Goal: Task Accomplishment & Management: Use online tool/utility

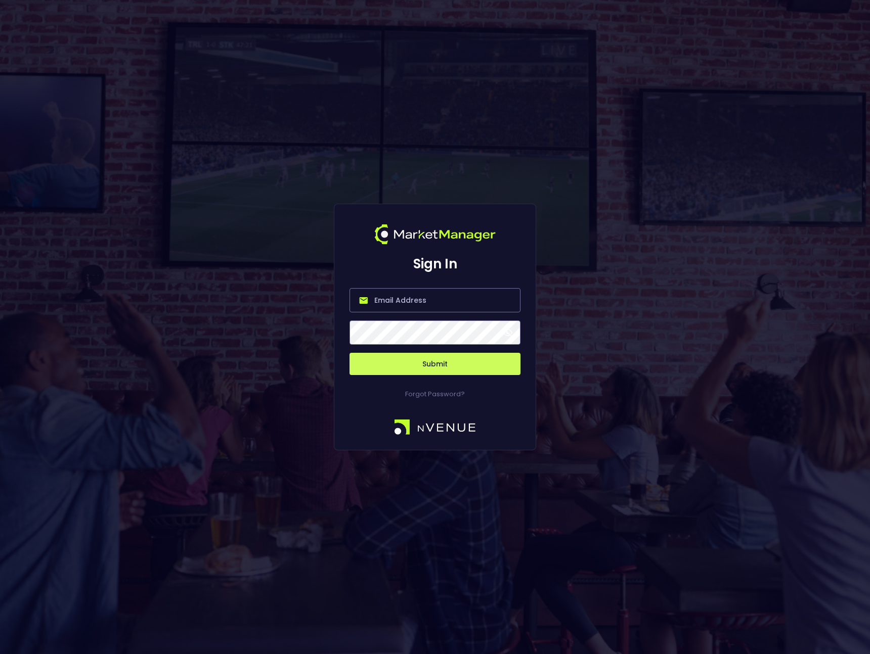
click at [404, 302] on input "email" at bounding box center [434, 300] width 171 height 24
type input "[EMAIL_ADDRESS][DOMAIN_NAME]"
click at [403, 361] on button "Submit" at bounding box center [434, 364] width 171 height 22
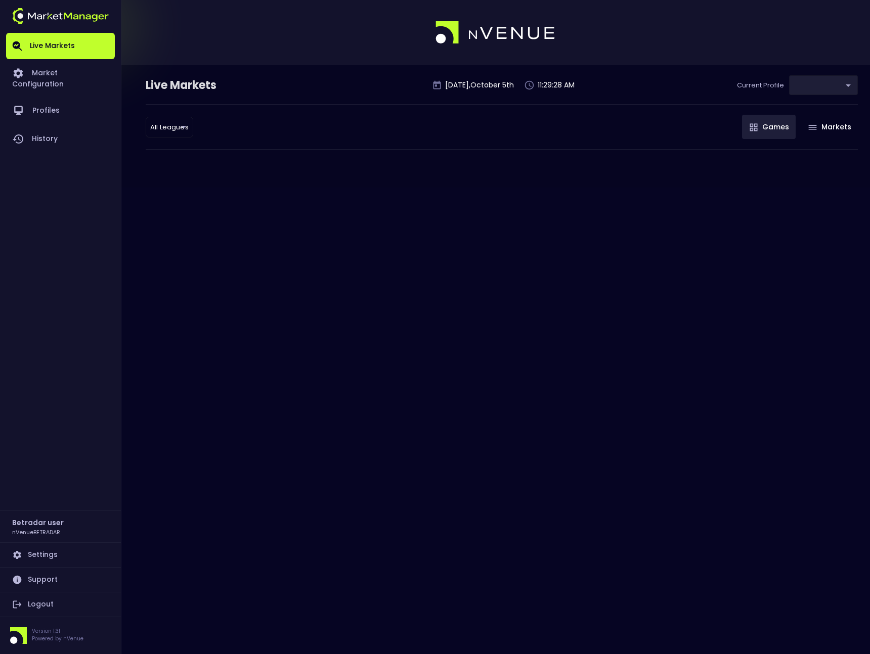
type input "2aa9daef-f03c-4b05-aaf3-b77c512ca207"
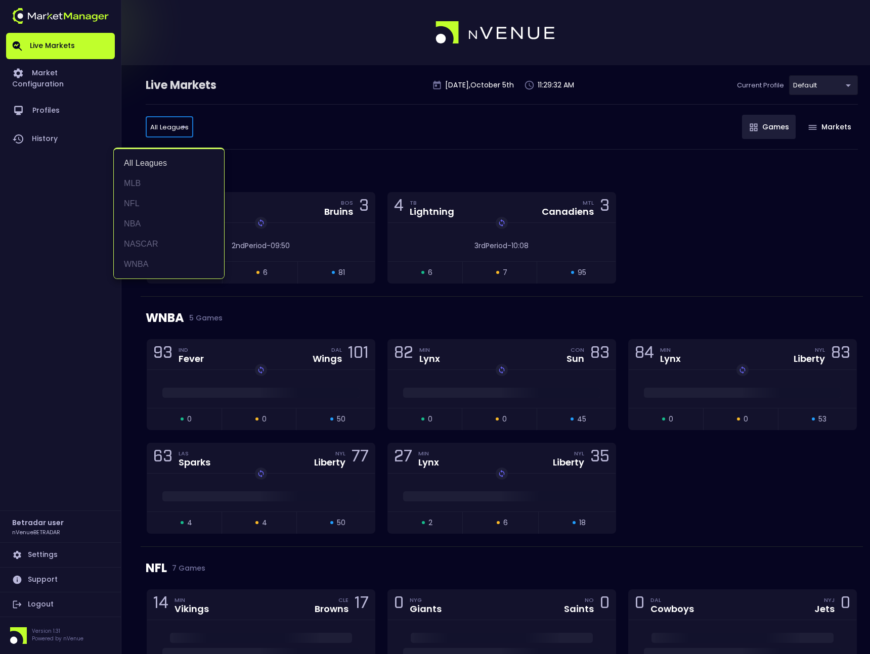
click at [179, 126] on body "Live Markets Market Configuration Profiles History Betradar user nVenueBETRADAR…" at bounding box center [435, 636] width 870 height 1272
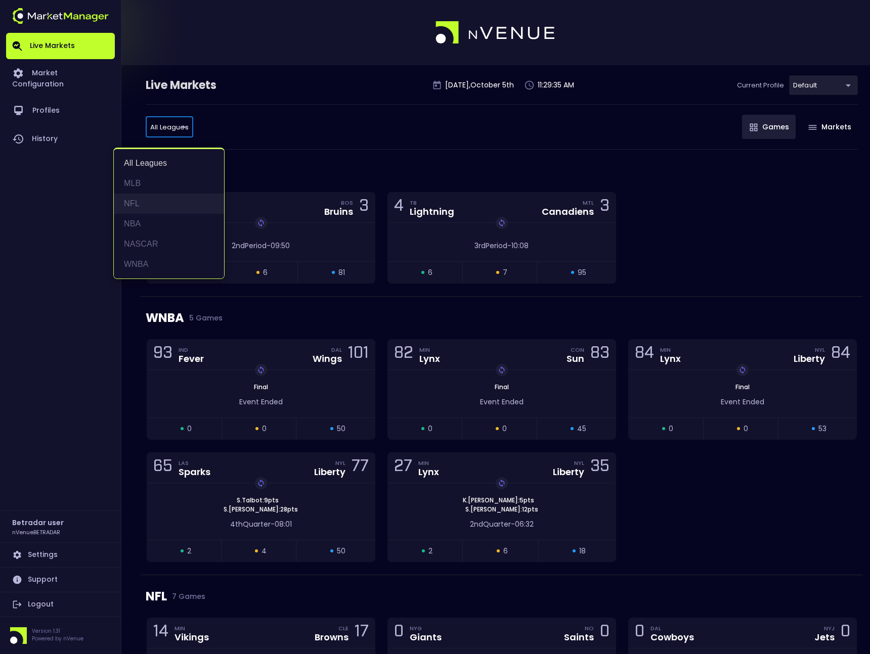
drag, startPoint x: 162, startPoint y: 188, endPoint x: 157, endPoint y: 202, distance: 15.2
click at [157, 203] on ul "All Leagues MLB NFL NBA NASCAR WNBA" at bounding box center [169, 213] width 110 height 129
click at [157, 202] on li "NFL" at bounding box center [169, 204] width 110 height 20
type input "NFL"
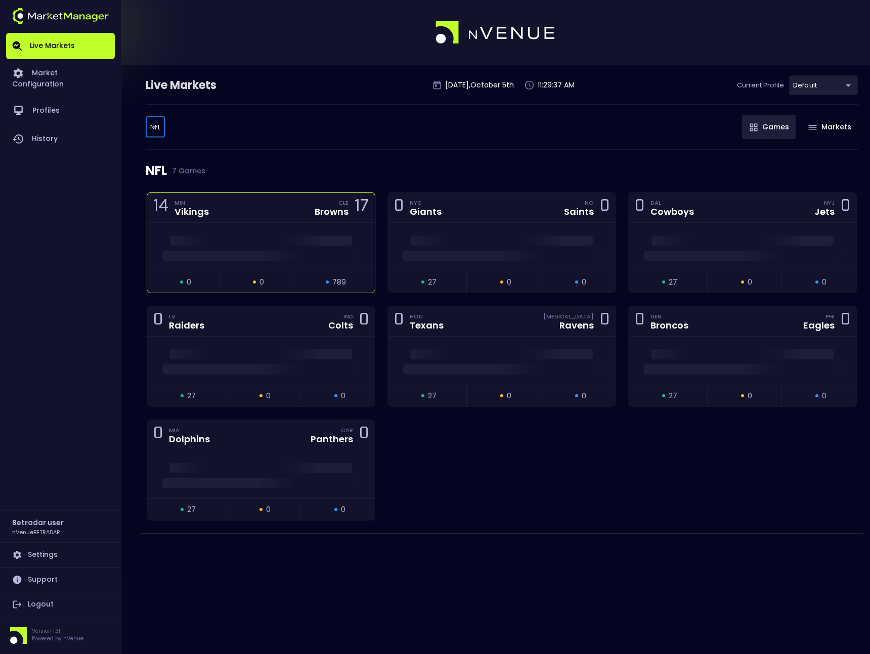
click at [230, 235] on div at bounding box center [260, 247] width 227 height 48
